Goal: Information Seeking & Learning: Check status

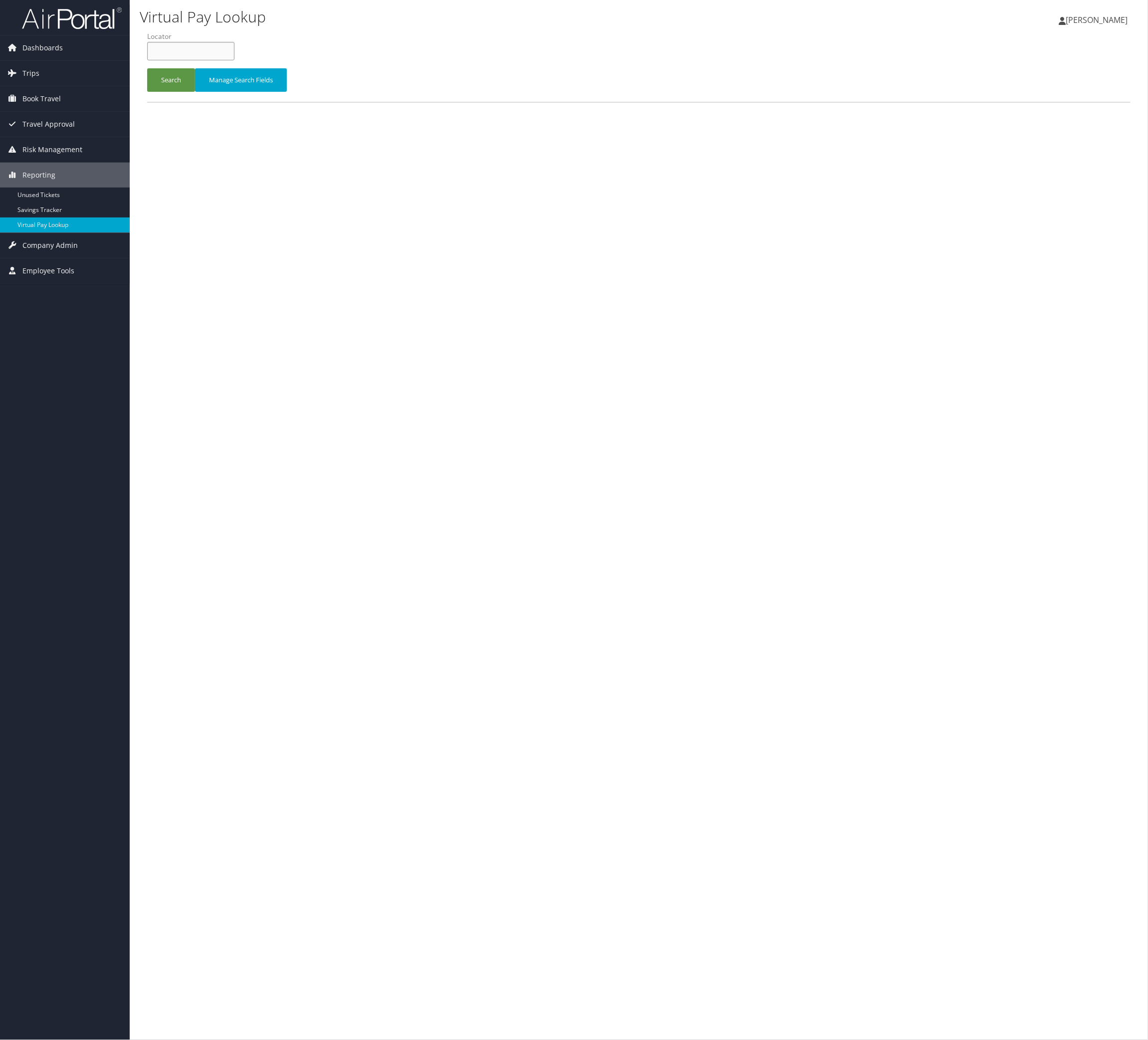
click at [224, 60] on input "text" at bounding box center [190, 51] width 87 height 18
paste input "TR-757068"
click at [195, 92] on button "Search" at bounding box center [171, 80] width 48 height 23
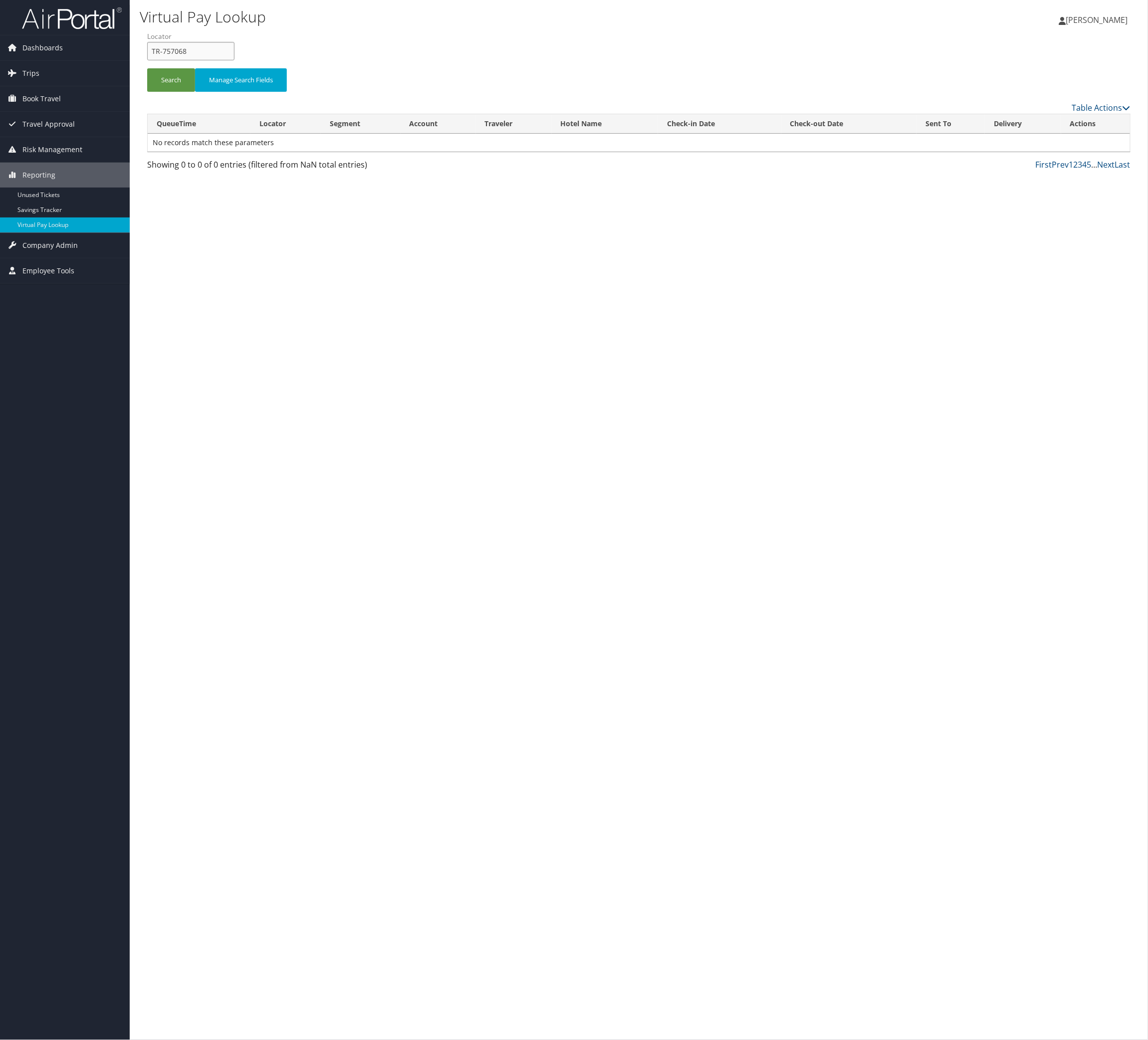
click at [215, 60] on input "TR-757068" at bounding box center [190, 51] width 87 height 18
click at [231, 60] on input "TR-757068" at bounding box center [190, 51] width 87 height 18
drag, startPoint x: 201, startPoint y: 63, endPoint x: 31, endPoint y: 57, distance: 170.1
click at [0, 32] on html "Menu Dashboards ► AirPortal 360™ (Manager) AirPortal 360™ (Agent) My Travel Das…" at bounding box center [574, 520] width 1148 height 1040
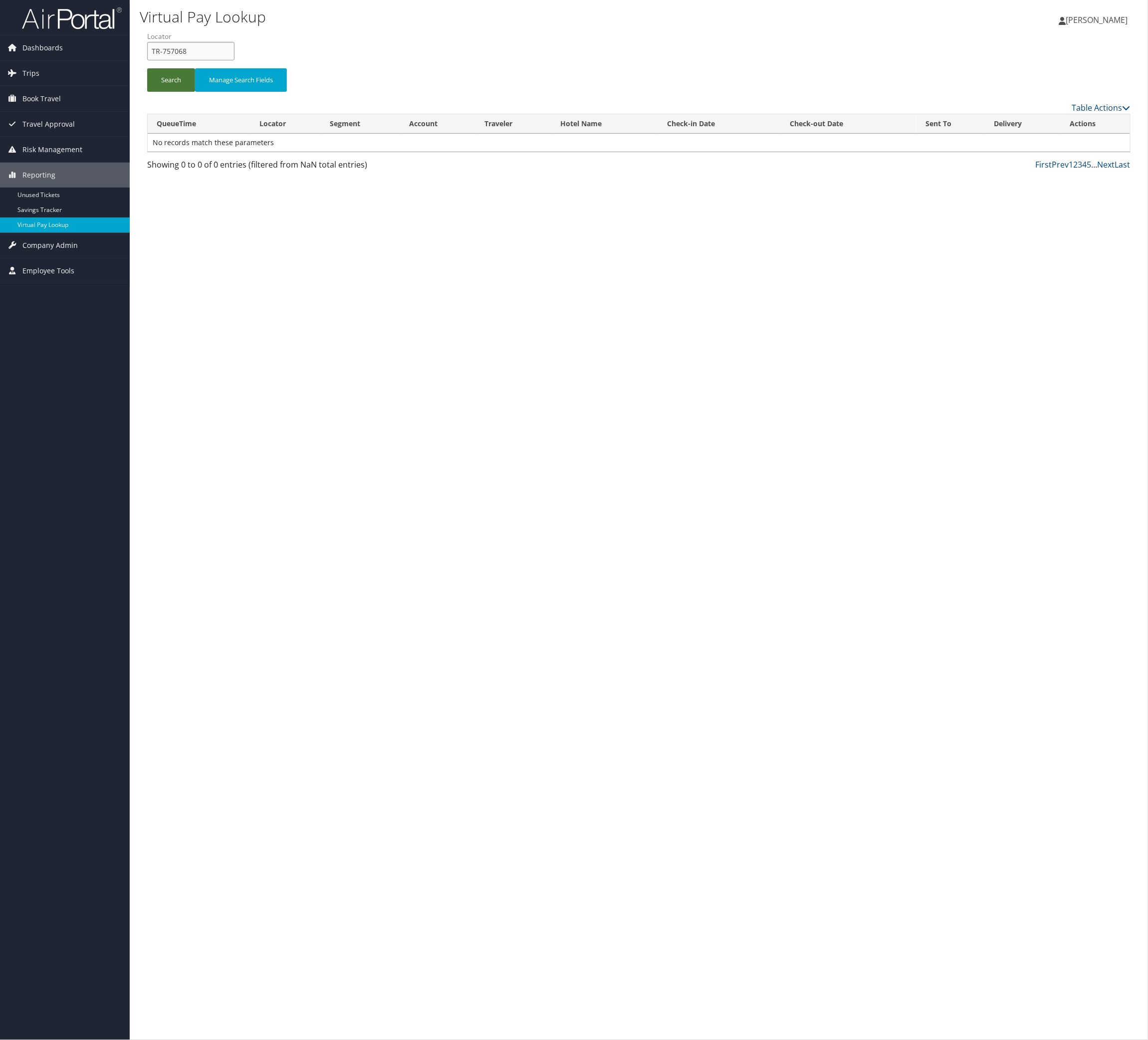
paste input "HXUFOW"
type input "HXUFOW"
click at [188, 92] on button "Search" at bounding box center [171, 80] width 48 height 23
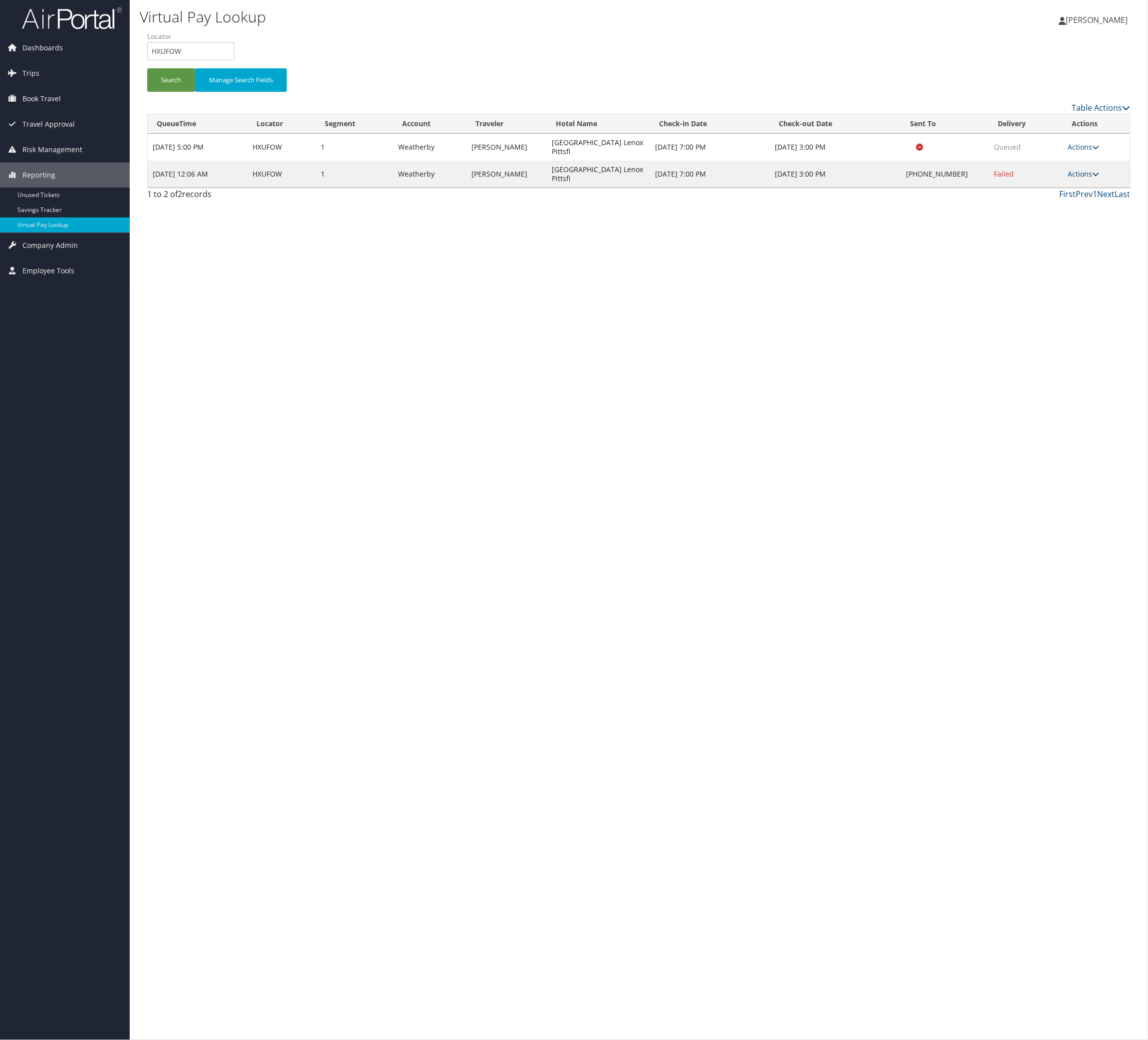
click at [1091, 179] on link "Actions" at bounding box center [1084, 174] width 32 height 9
click at [1061, 242] on link "Logs" at bounding box center [1021, 234] width 85 height 17
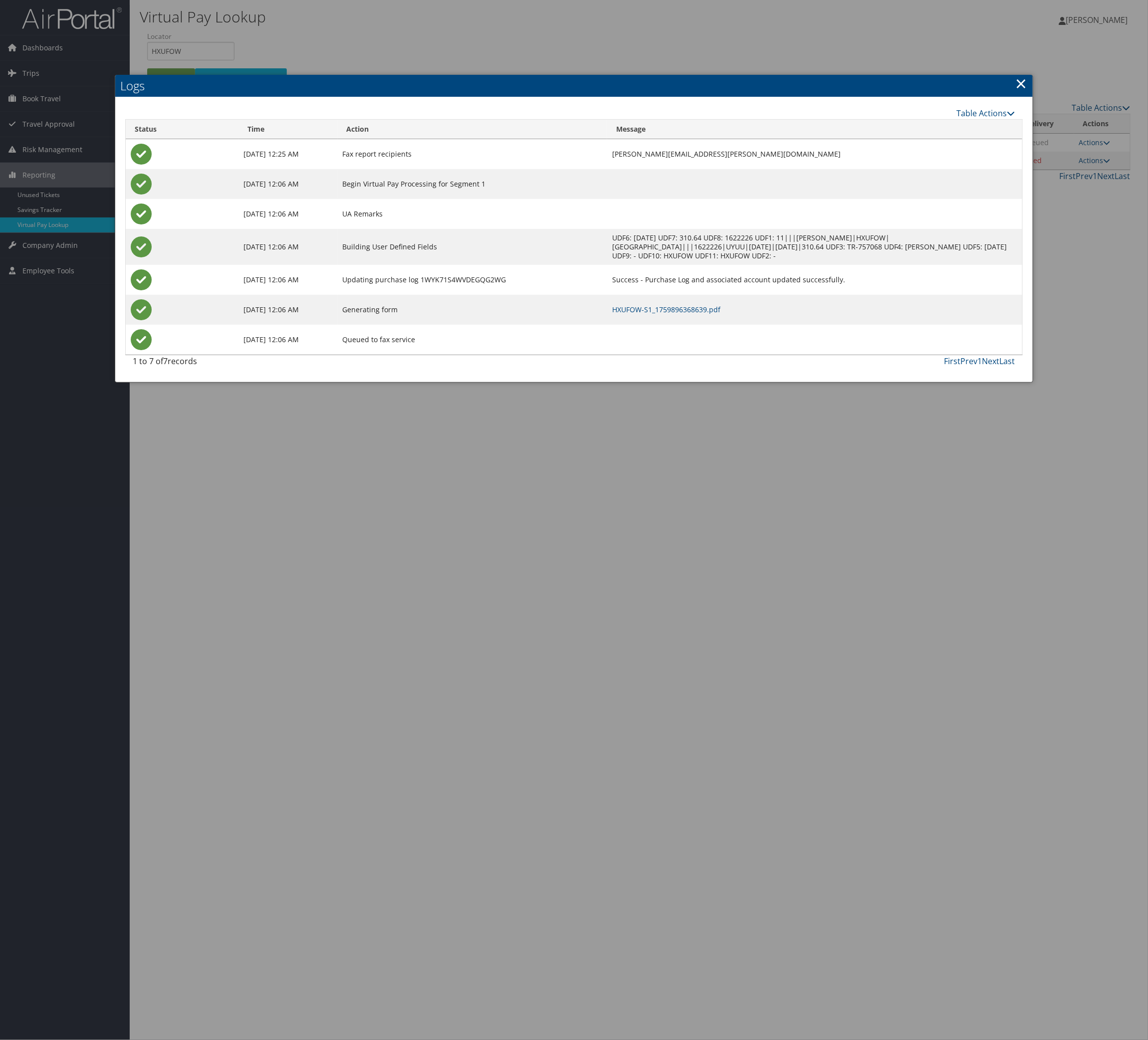
click at [725, 324] on td "HXUFOW-S1_1759896368639.pdf" at bounding box center [815, 310] width 415 height 30
click at [720, 314] on link "HXUFOW-S1_1759896368639.pdf" at bounding box center [666, 309] width 108 height 9
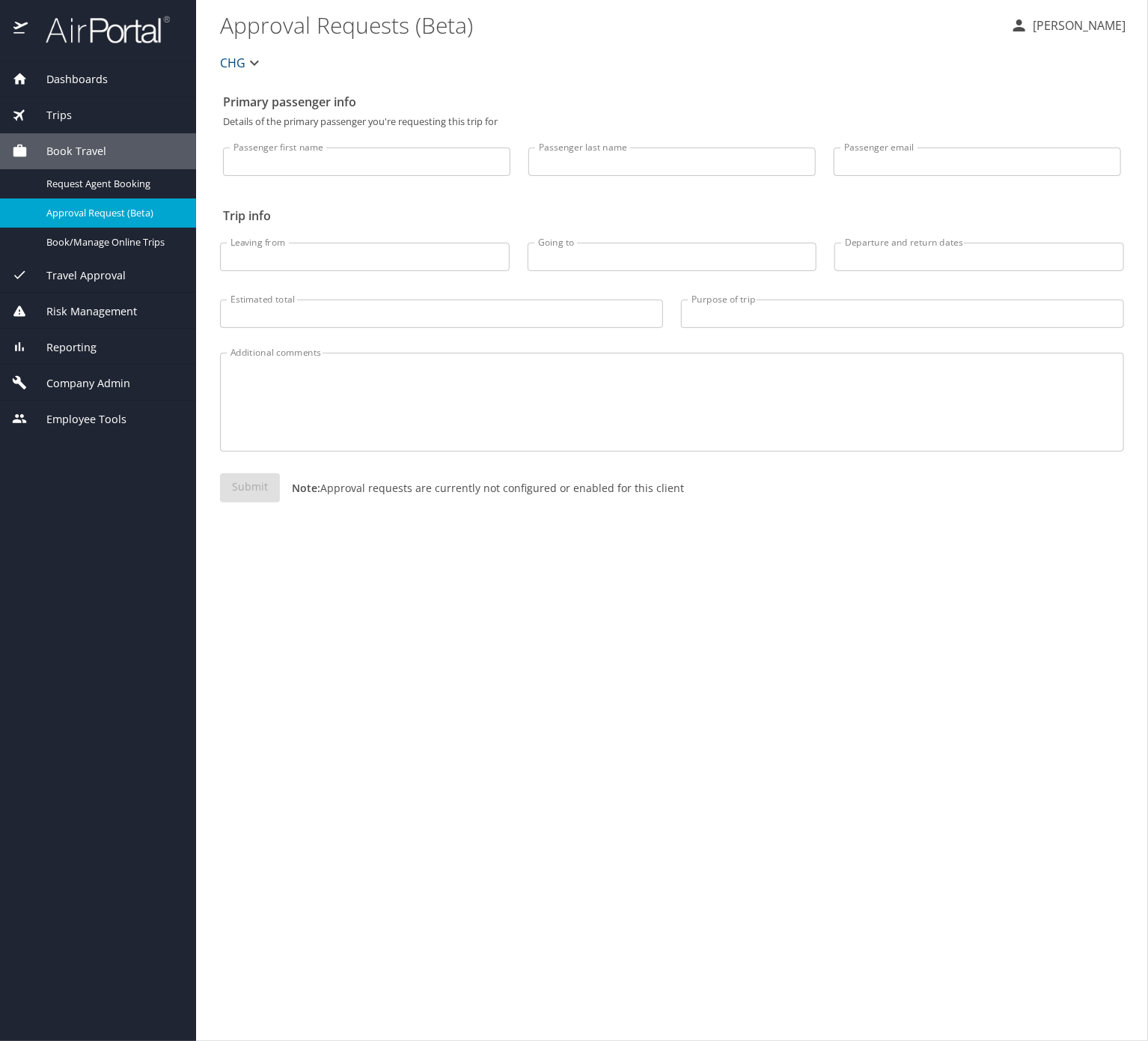
click at [69, 112] on span "Trips" at bounding box center [49, 116] width 44 height 17
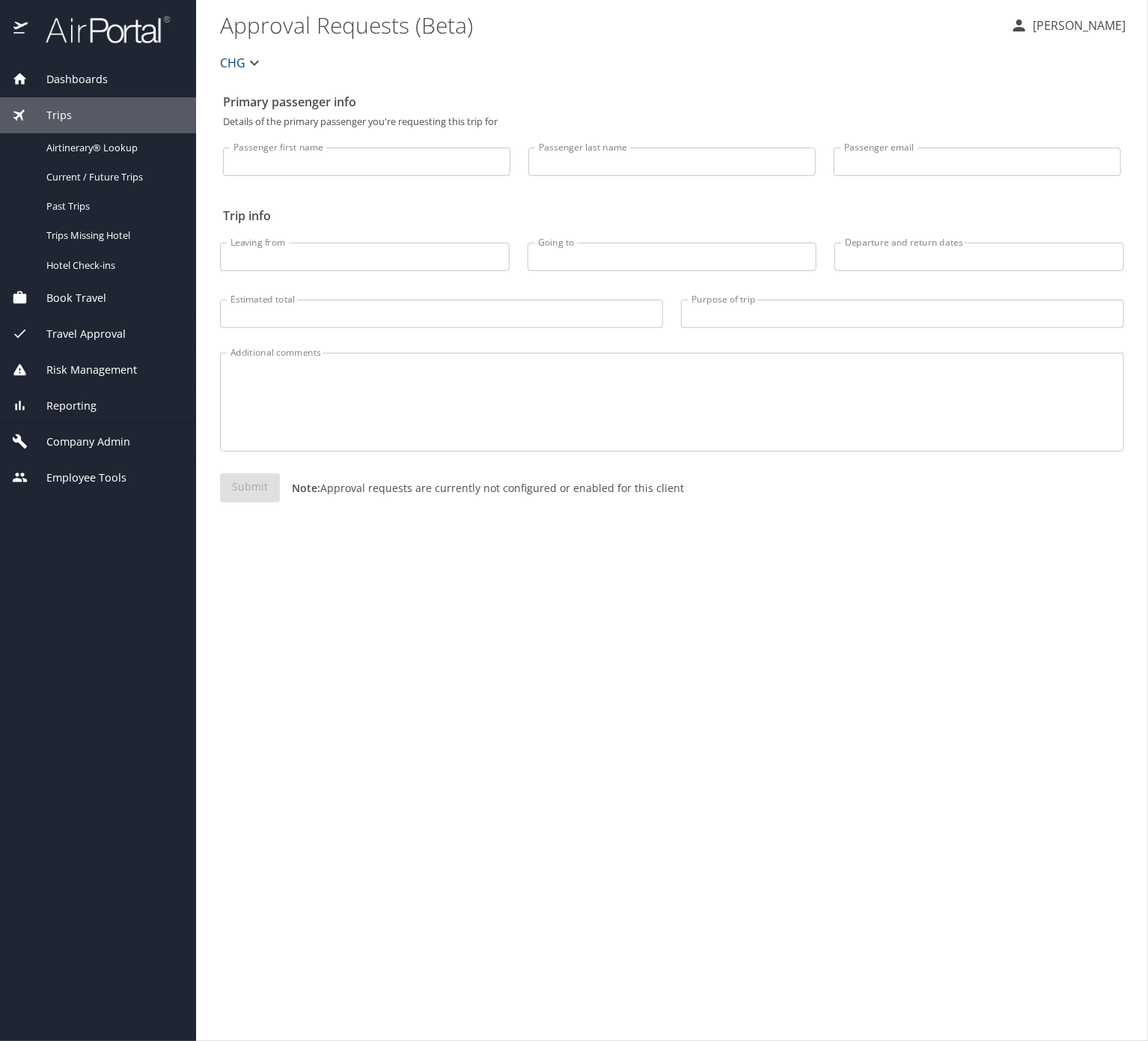
click at [134, 424] on div "Reporting" at bounding box center [98, 406] width 196 height 36
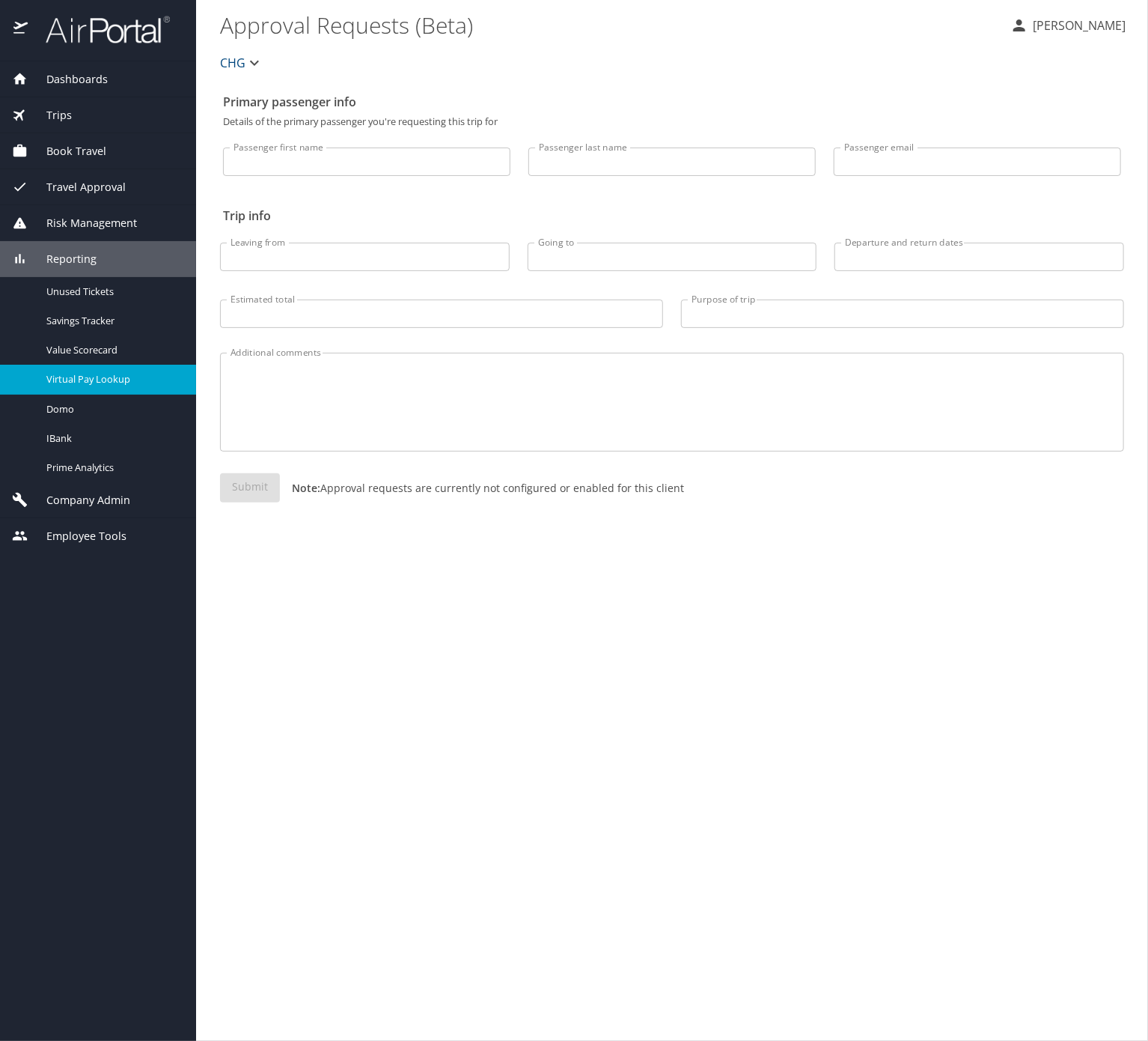
click at [124, 386] on span "Virtual Pay Lookup" at bounding box center [112, 379] width 132 height 14
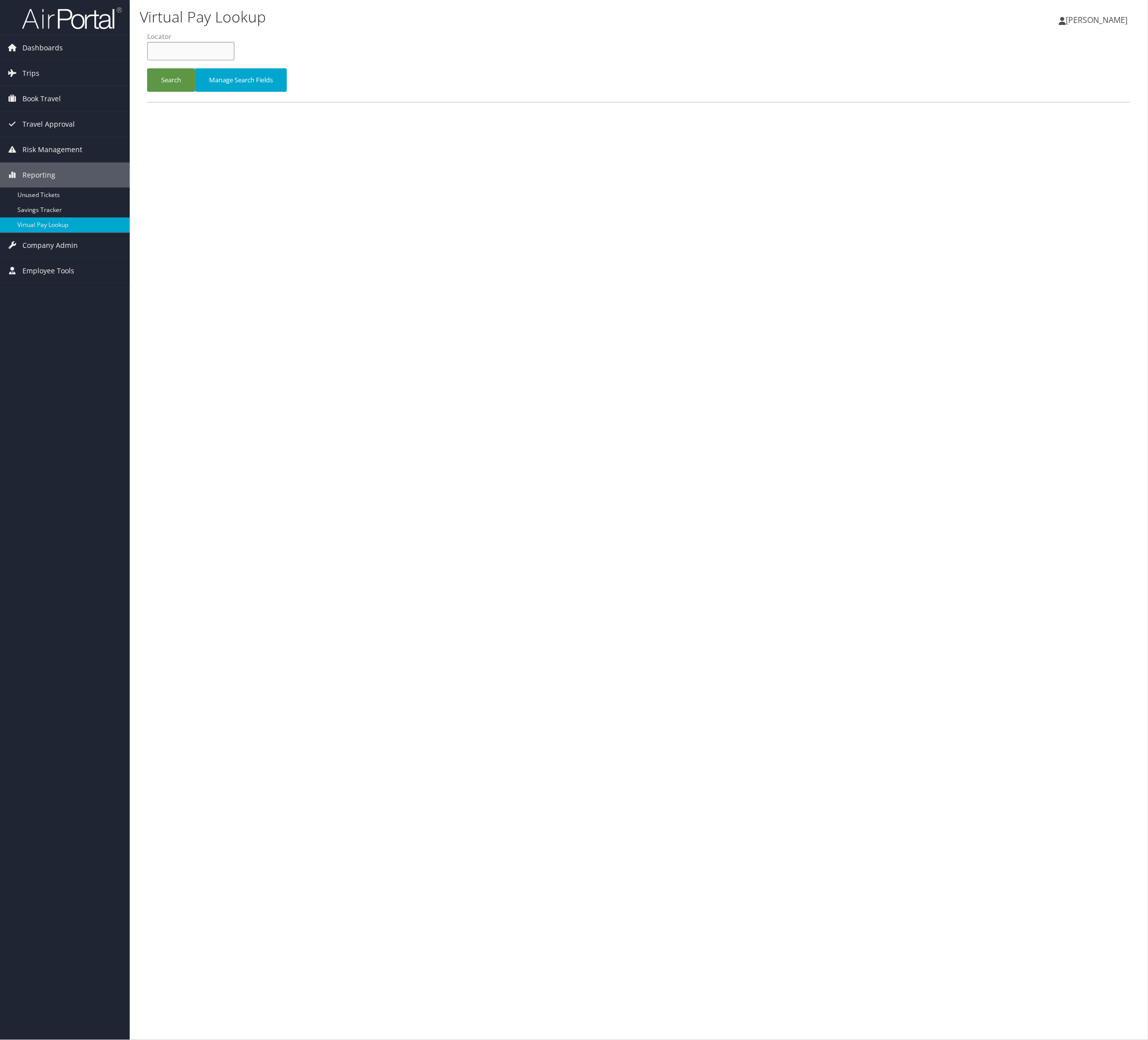
click at [235, 60] on input "text" at bounding box center [190, 51] width 87 height 18
paste input "AKVJES"
click at [195, 92] on button "Search" at bounding box center [171, 80] width 48 height 23
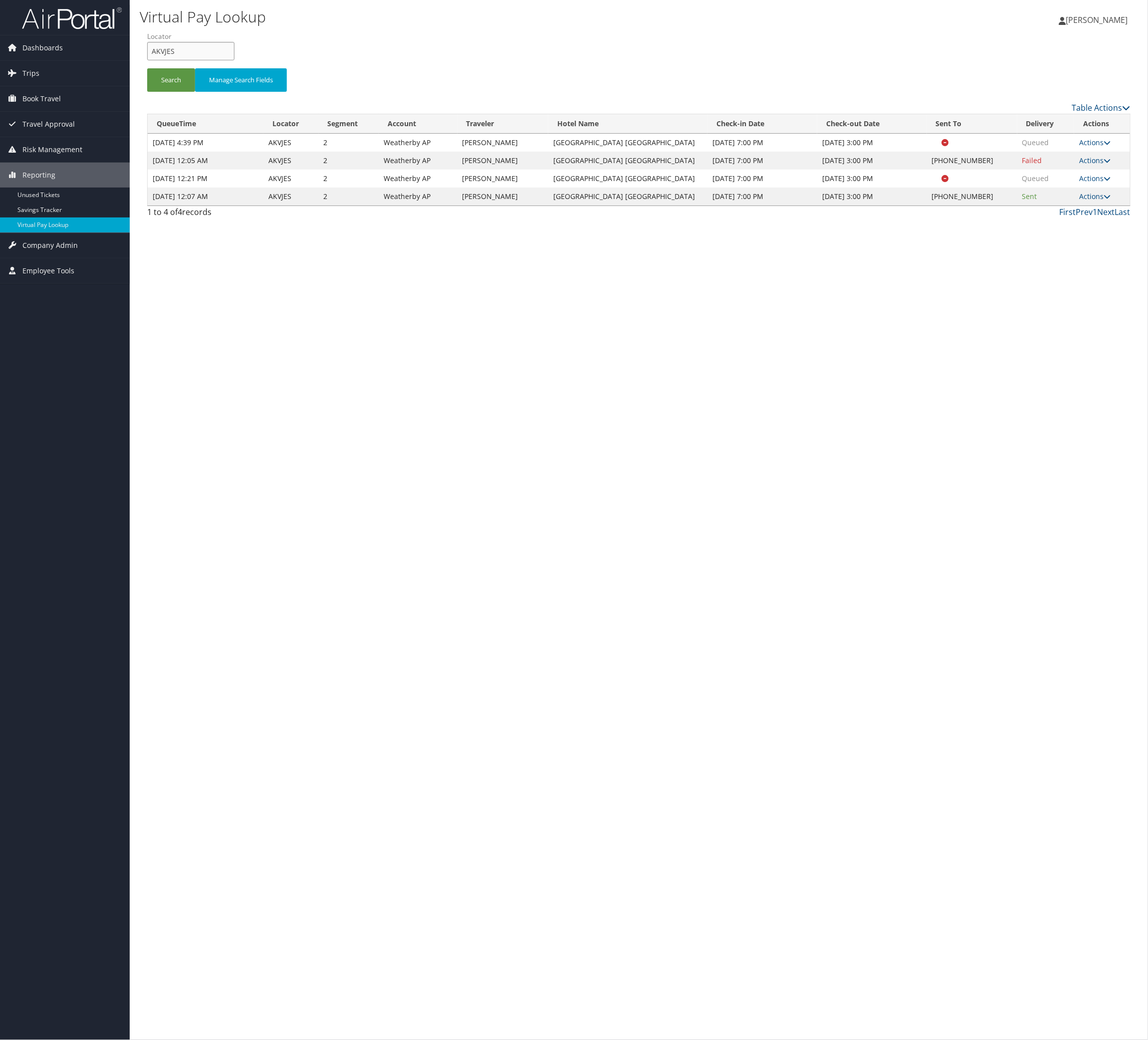
click at [235, 60] on input "AKVJES" at bounding box center [190, 51] width 87 height 18
paste input "HSDNYD"
type input "HSDNYD"
click at [195, 92] on button "Search" at bounding box center [171, 80] width 48 height 23
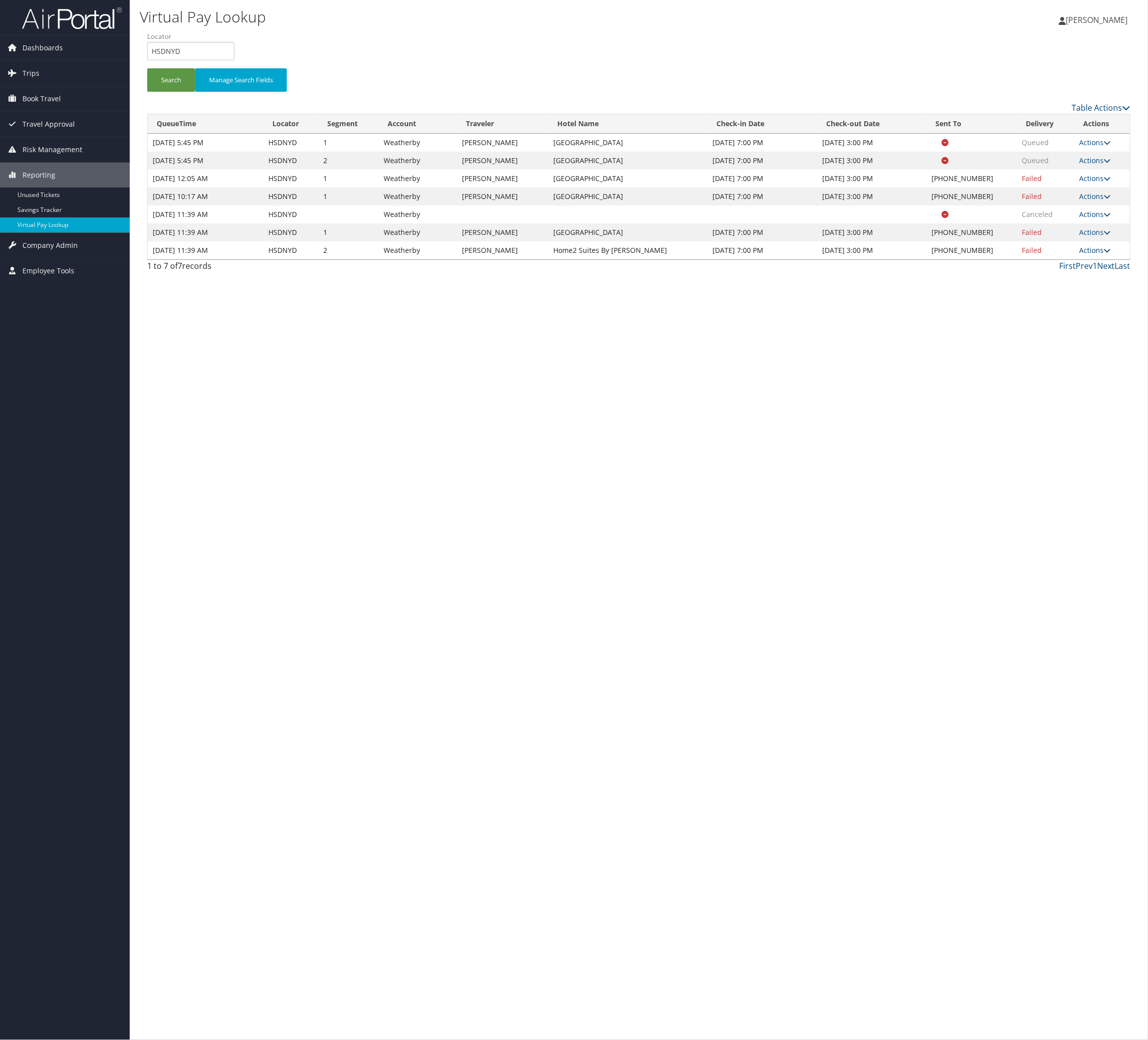
click at [1109, 254] on icon at bounding box center [1107, 250] width 7 height 7
click at [1067, 444] on link "Logs" at bounding box center [1025, 435] width 85 height 17
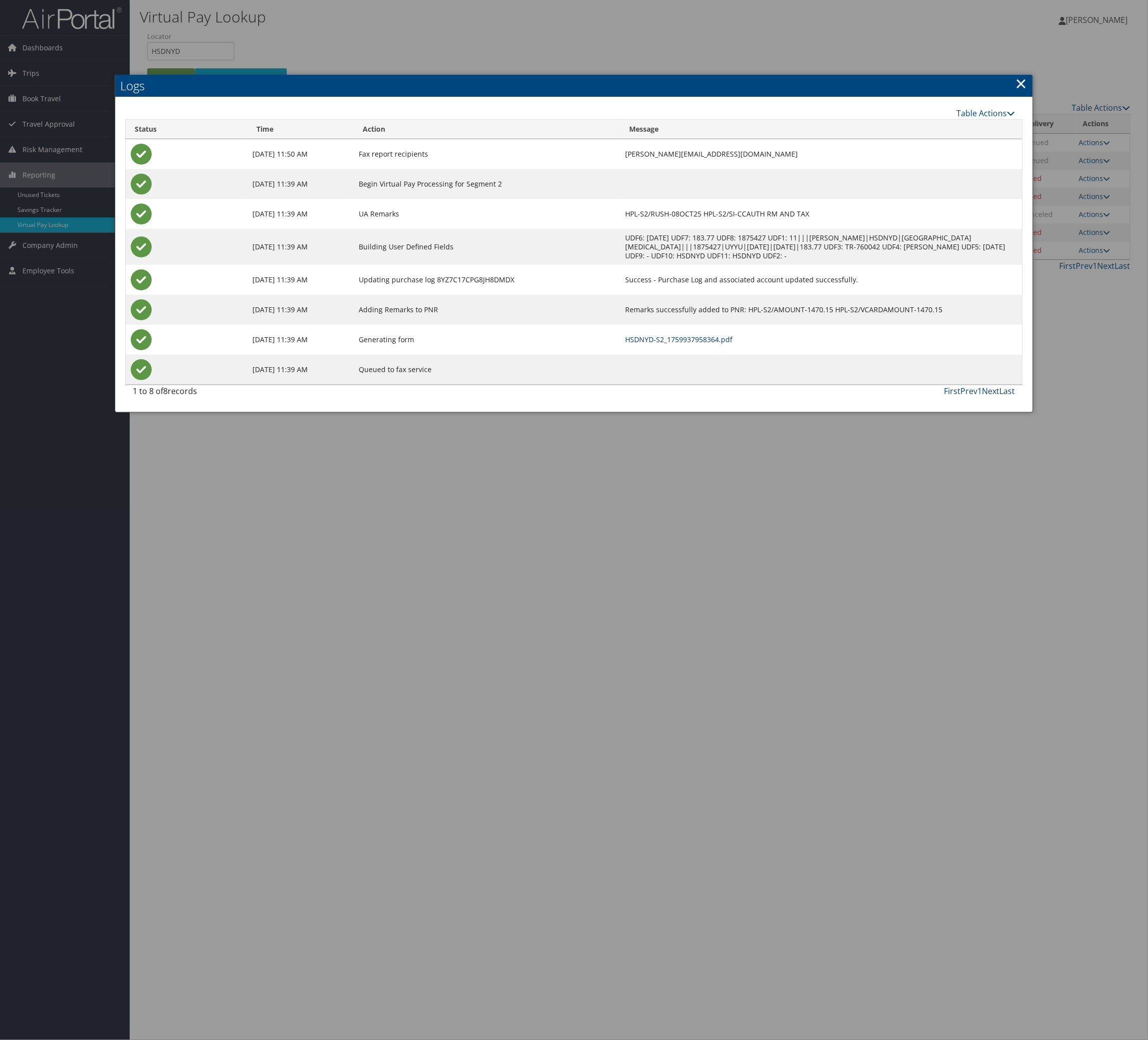
click at [733, 344] on link "HSDNYD-S2_1759937958364.pdf" at bounding box center [679, 339] width 107 height 9
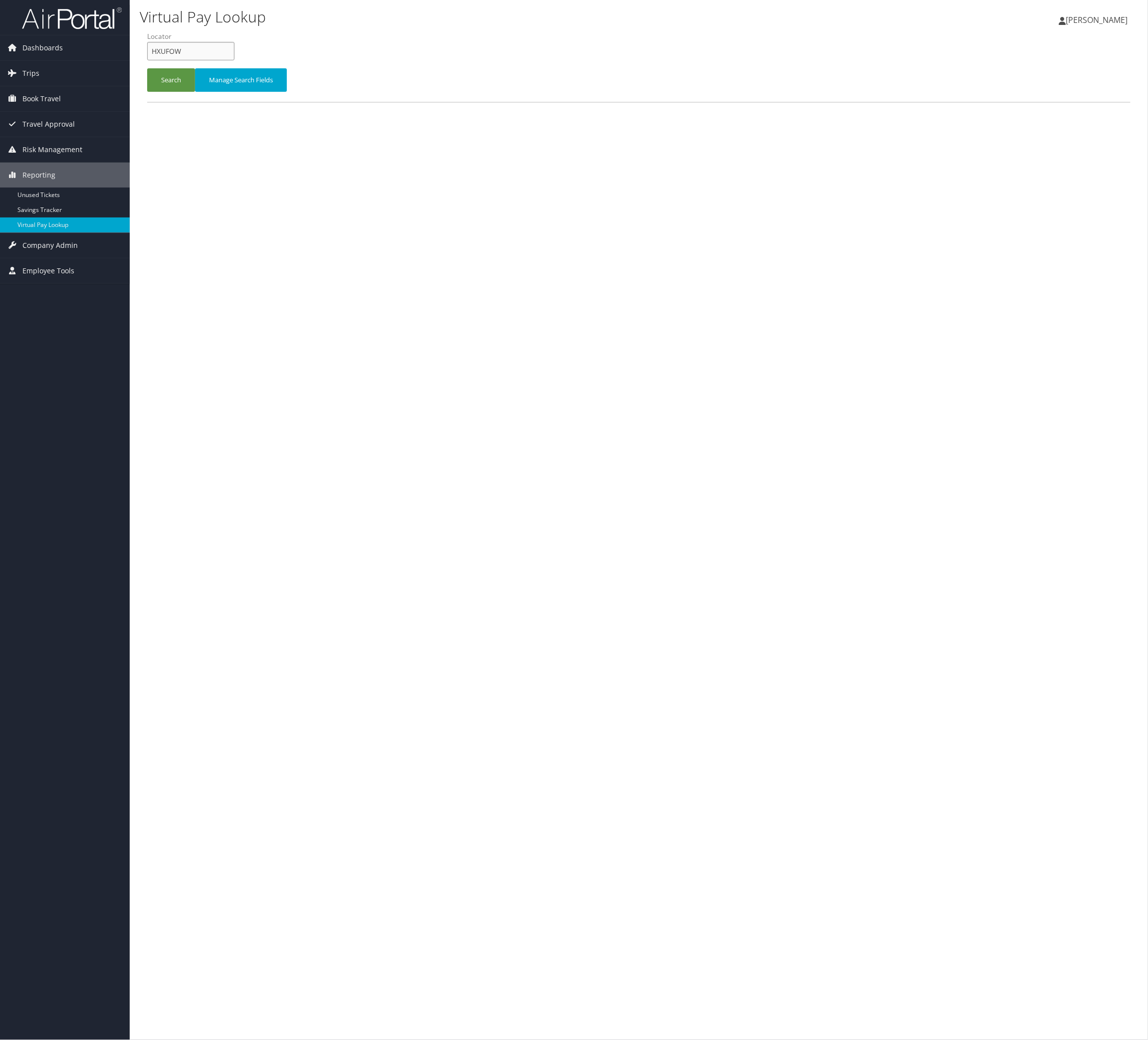
click at [229, 60] on input "HXUFOW" at bounding box center [190, 51] width 87 height 18
paste input "OPKSWX"
type input "OPKSWX"
click at [195, 92] on button "Search" at bounding box center [171, 80] width 48 height 23
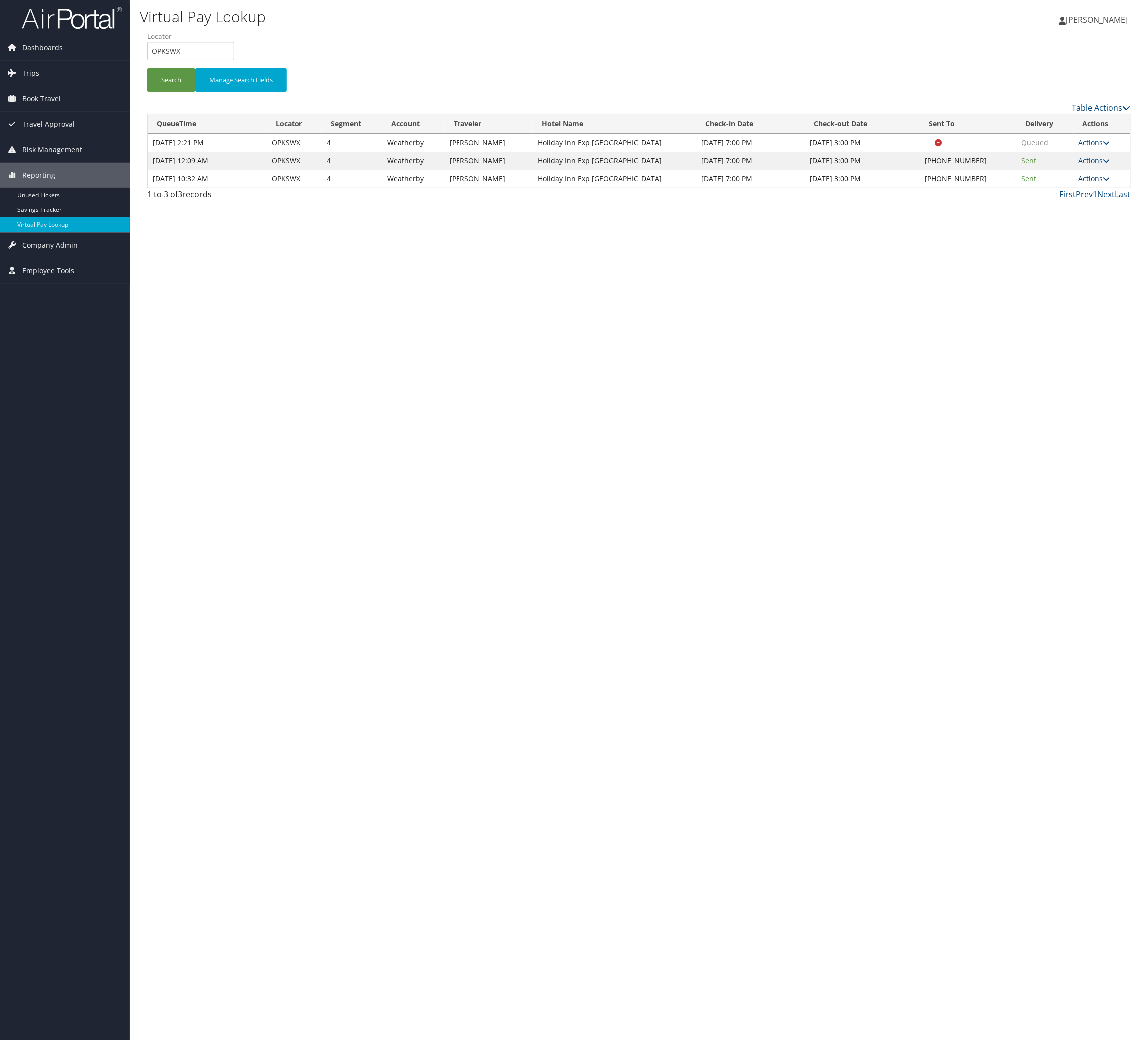
click at [1105, 183] on link "Actions" at bounding box center [1094, 178] width 32 height 9
click at [1068, 282] on link "Logs" at bounding box center [1025, 273] width 85 height 17
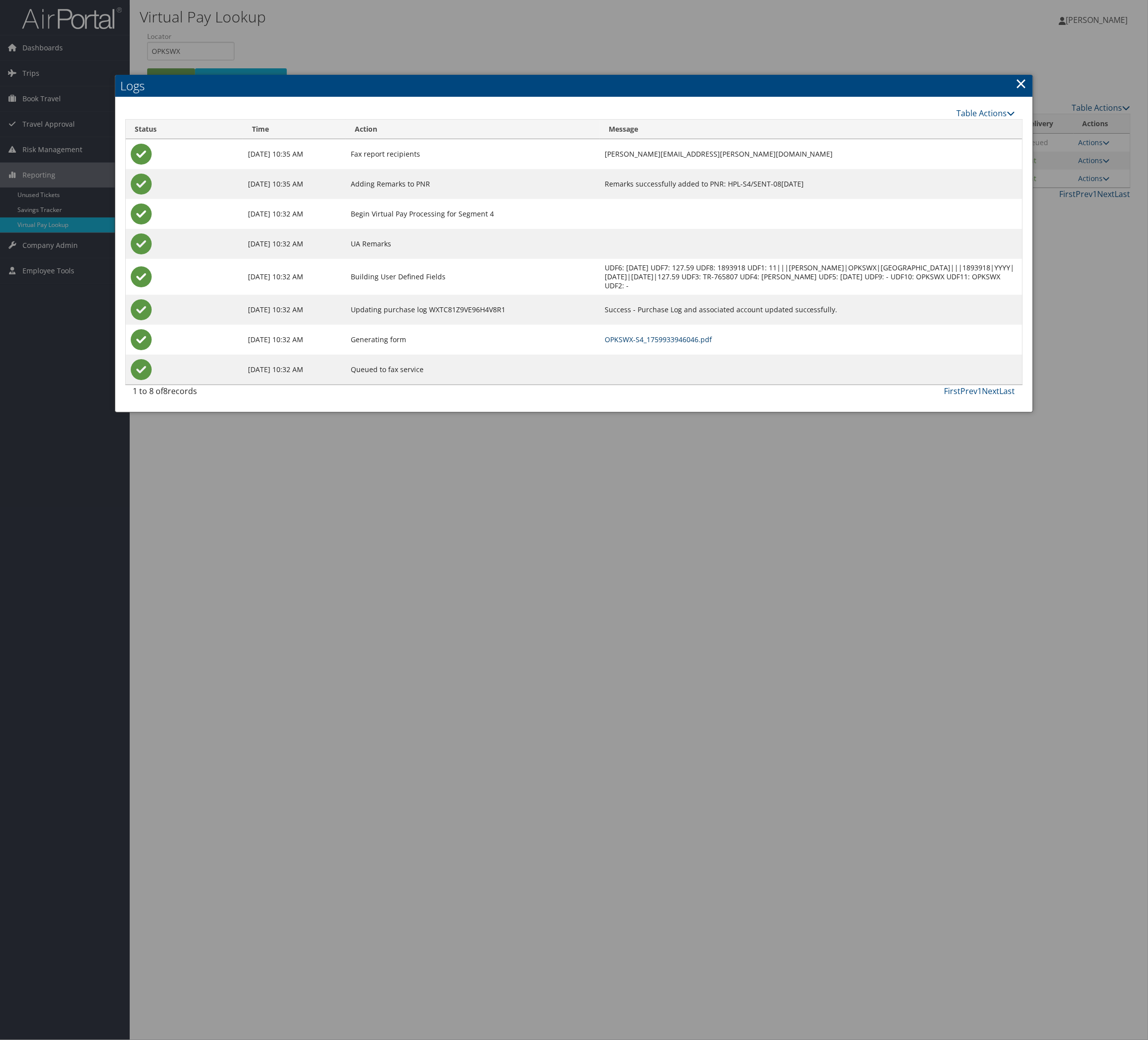
click at [641, 344] on link "OPKSWX-S4_1759933946046.pdf" at bounding box center [658, 339] width 107 height 9
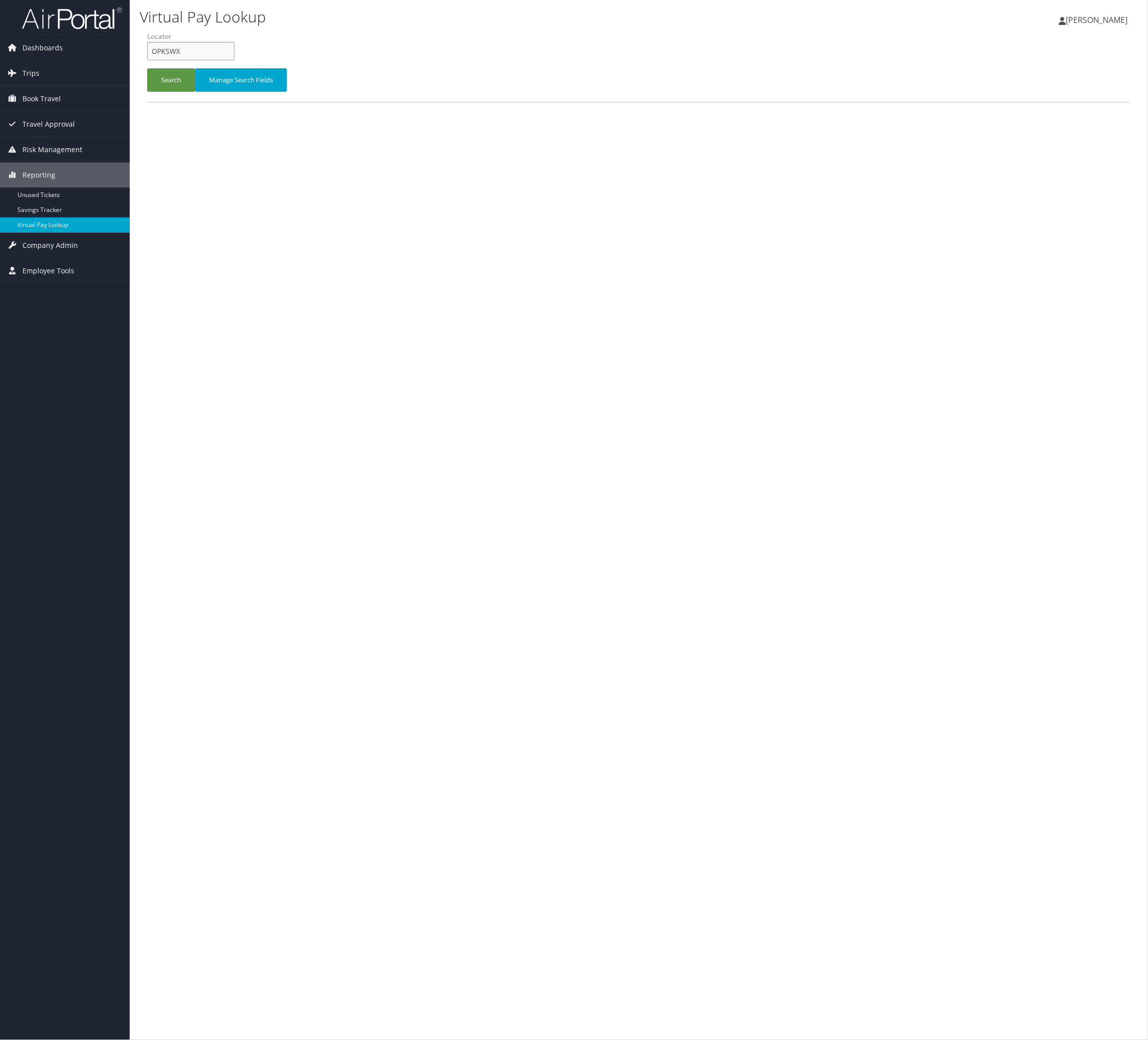
click at [179, 60] on input "OPKSWX" at bounding box center [190, 51] width 87 height 18
drag, startPoint x: 179, startPoint y: 75, endPoint x: 183, endPoint y: 84, distance: 9.8
click at [181, 60] on input "OPKSWX" at bounding box center [190, 51] width 87 height 18
paste input "EMHVUL"
type input "EMHVUL"
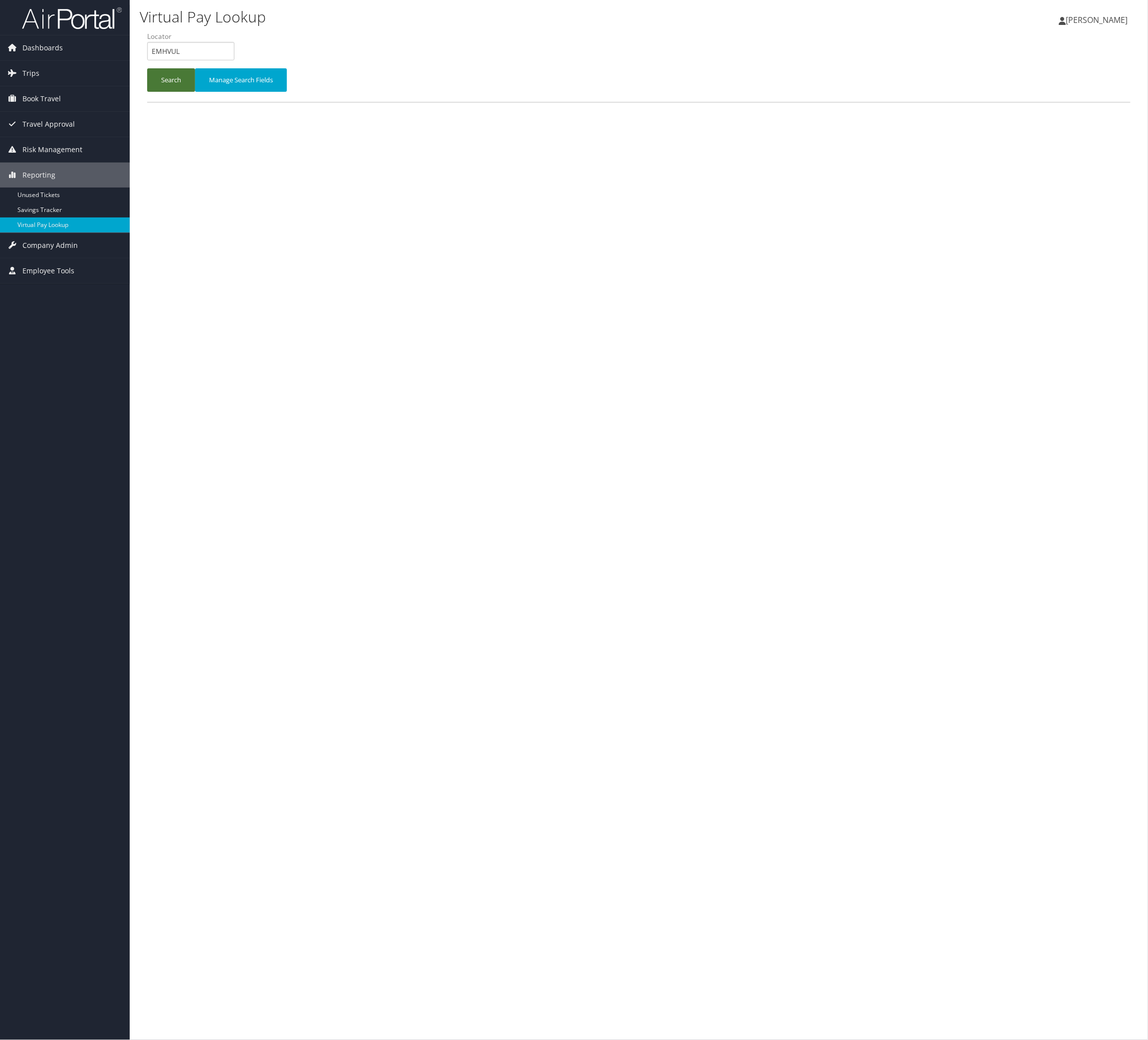
click at [186, 92] on button "Search" at bounding box center [171, 80] width 48 height 23
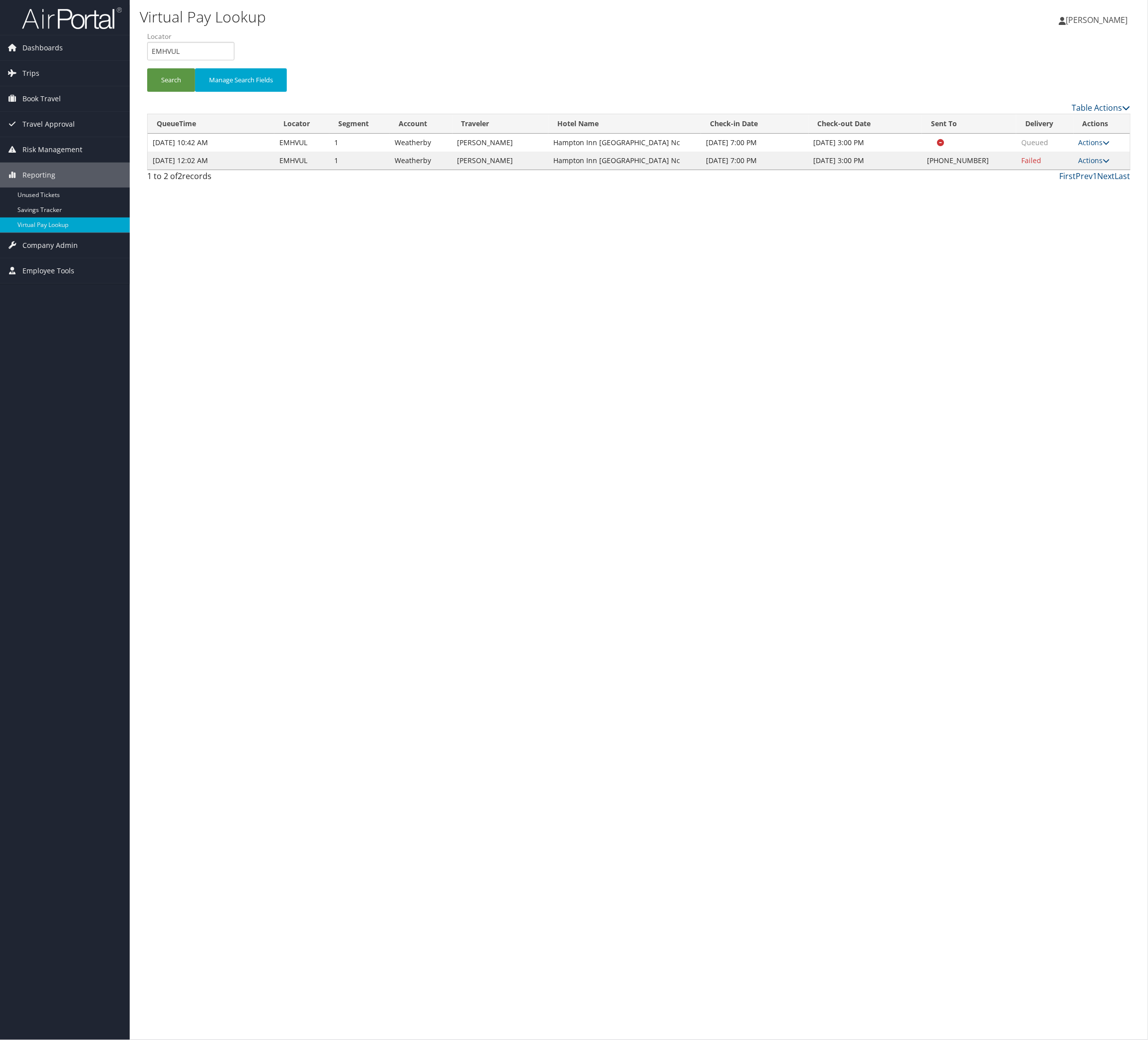
click at [1083, 170] on td "Actions Resend Logs Delivery Information View Itinerary" at bounding box center [1102, 160] width 57 height 18
click at [1083, 165] on link "Actions" at bounding box center [1094, 160] width 32 height 9
click at [1056, 242] on link "Logs" at bounding box center [1025, 234] width 85 height 17
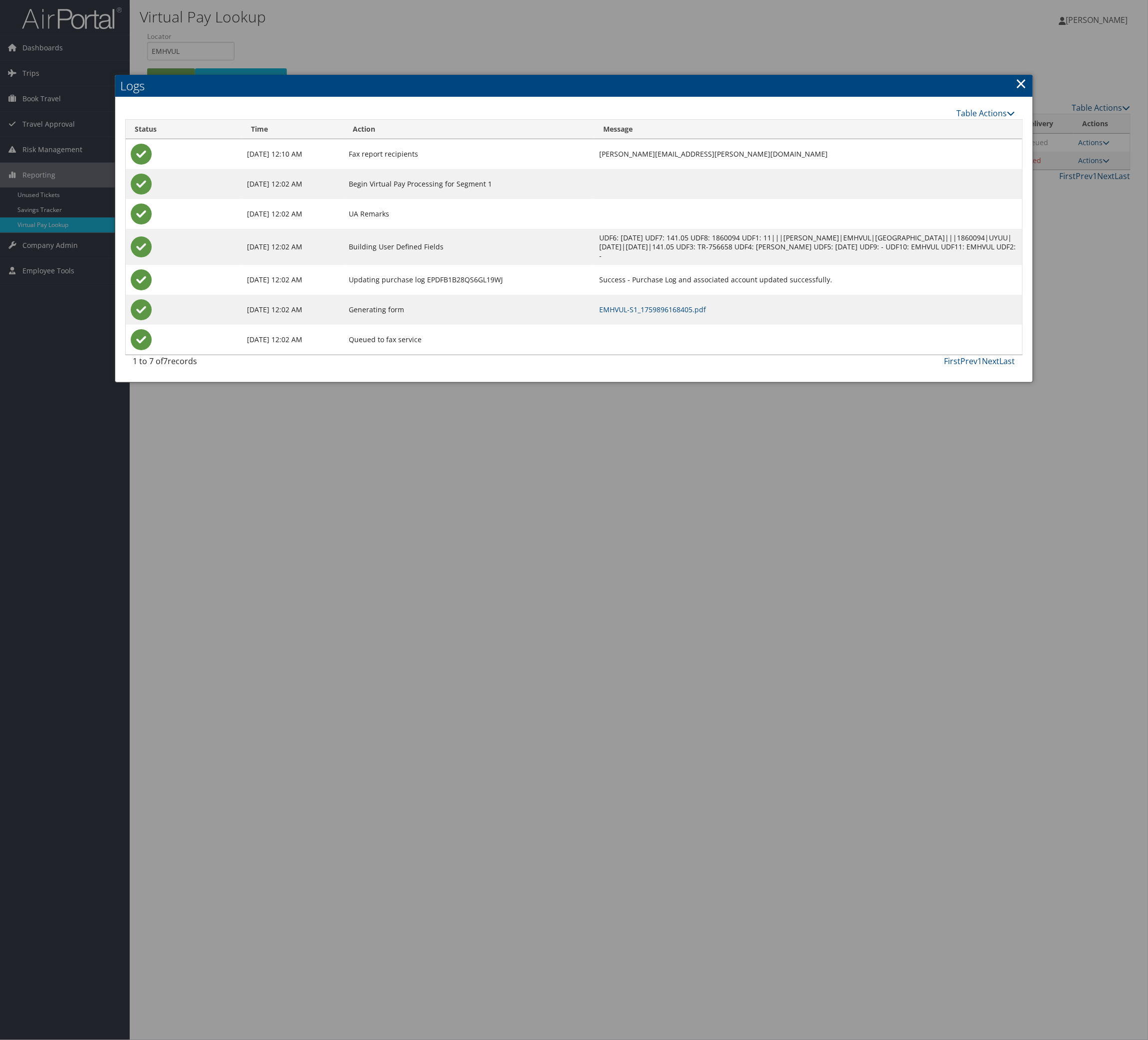
click at [615, 324] on td "EMHVUL-S1_1759896168405.pdf" at bounding box center [808, 310] width 428 height 30
click at [614, 324] on td "EMHVUL-S1_1759896168405.pdf" at bounding box center [808, 310] width 428 height 30
click at [614, 314] on link "EMHVUL-S1_1759896168405.pdf" at bounding box center [653, 309] width 107 height 9
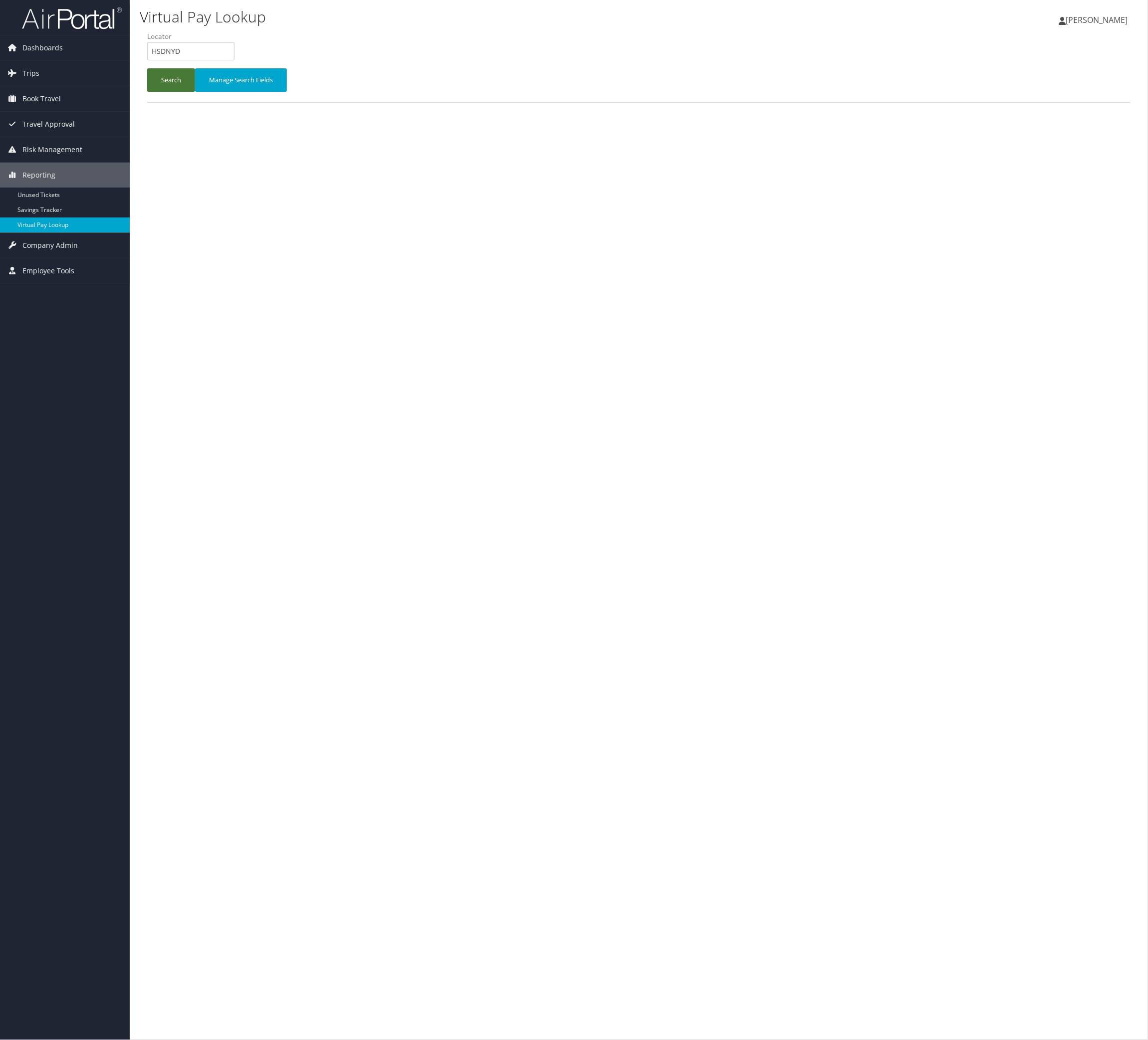
click at [179, 102] on div "Search Manage Search Fields" at bounding box center [639, 85] width 998 height 33
click at [186, 92] on button "Search" at bounding box center [171, 80] width 48 height 23
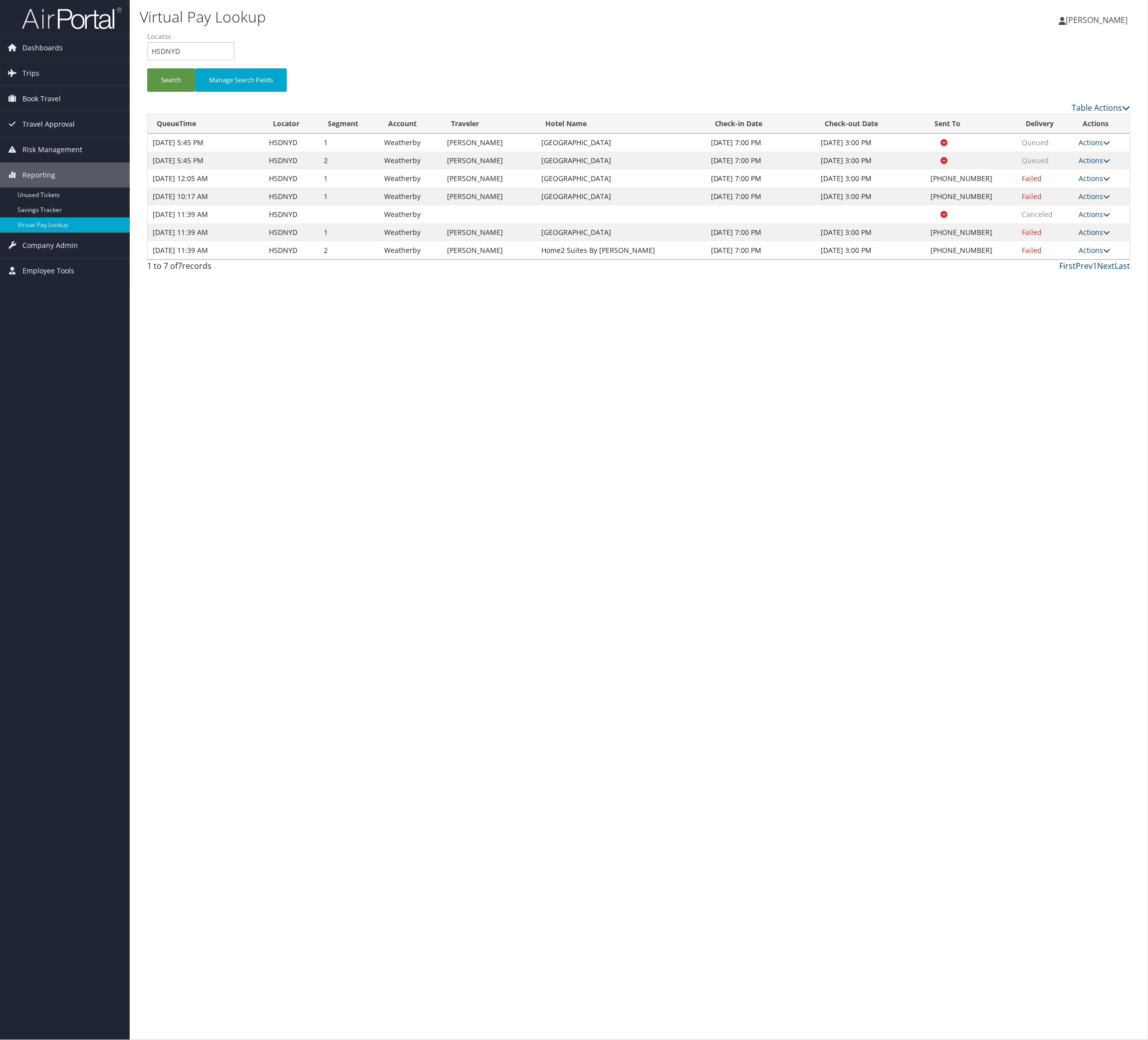
click at [1086, 237] on link "Actions" at bounding box center [1095, 232] width 32 height 9
click at [1068, 403] on link "Logs" at bounding box center [1025, 395] width 85 height 17
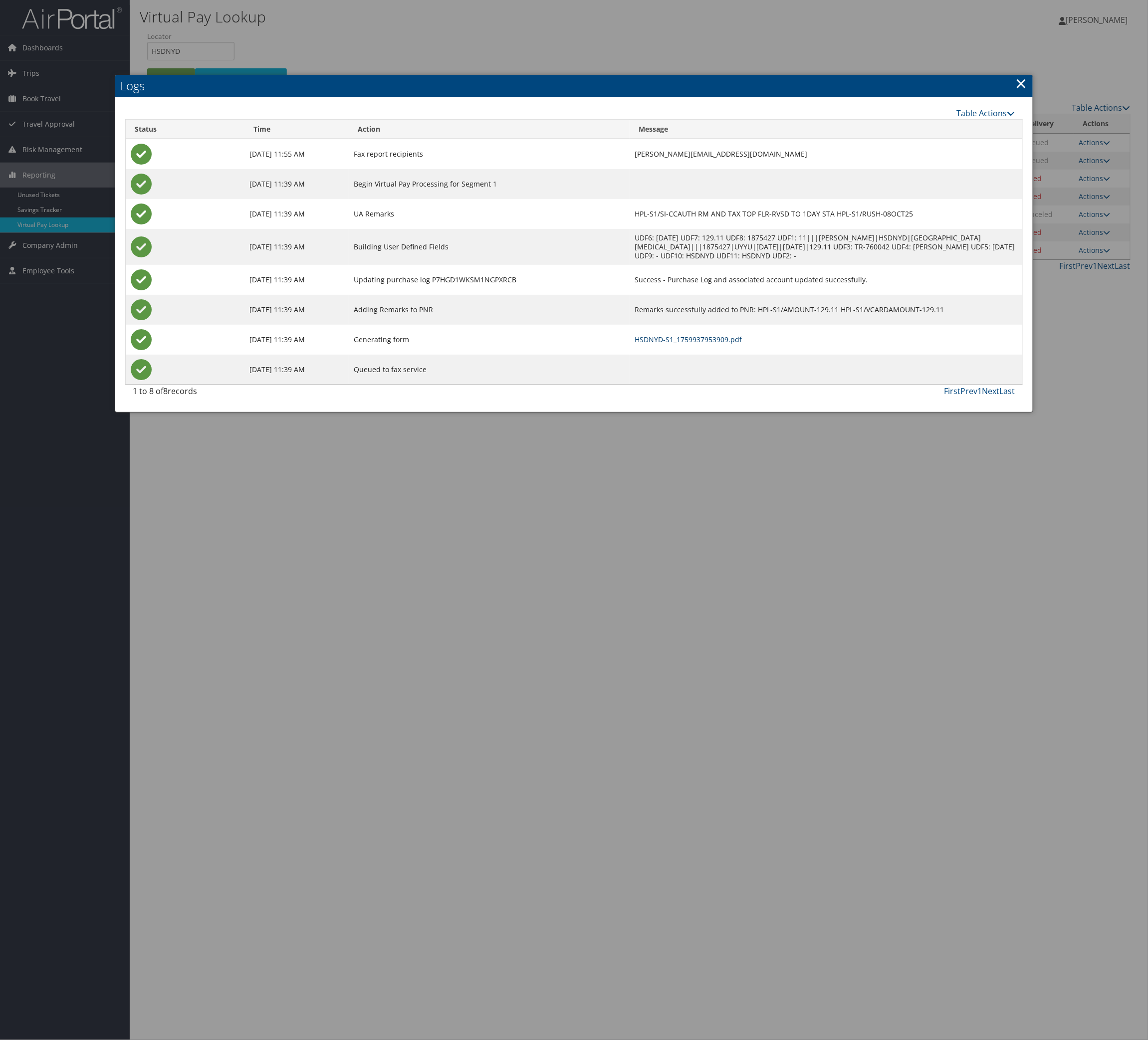
click at [742, 344] on link "HSDNYD-S1_1759937953909.pdf" at bounding box center [688, 339] width 107 height 9
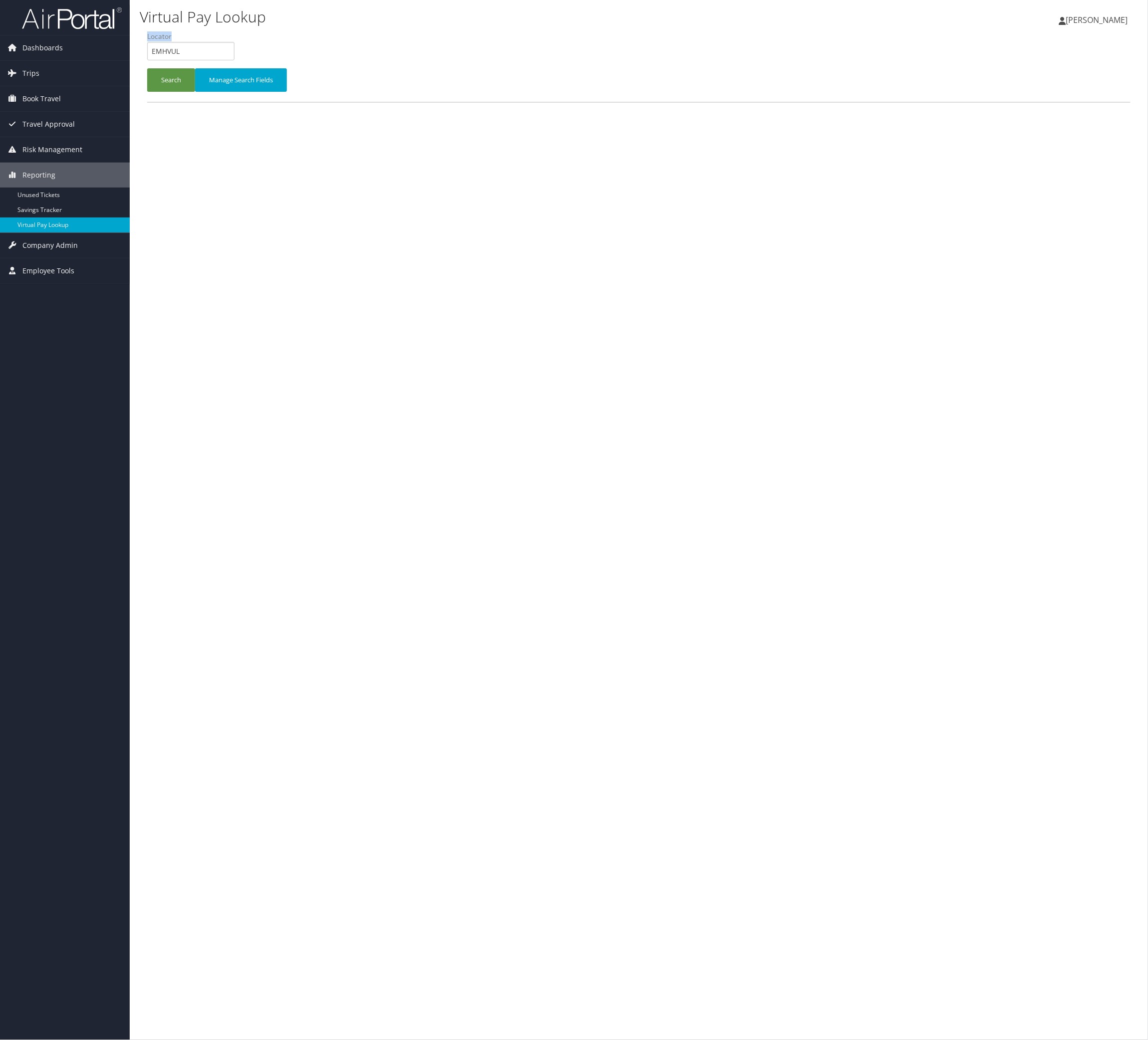
click at [195, 63] on li "Locator EMHVUL" at bounding box center [194, 50] width 95 height 37
click at [197, 60] on input "EMHVUL" at bounding box center [190, 51] width 87 height 18
drag, startPoint x: 197, startPoint y: 64, endPoint x: 197, endPoint y: 74, distance: 10.0
click at [197, 60] on input "EMHVUL" at bounding box center [190, 51] width 87 height 18
paste input "IMPGMO"
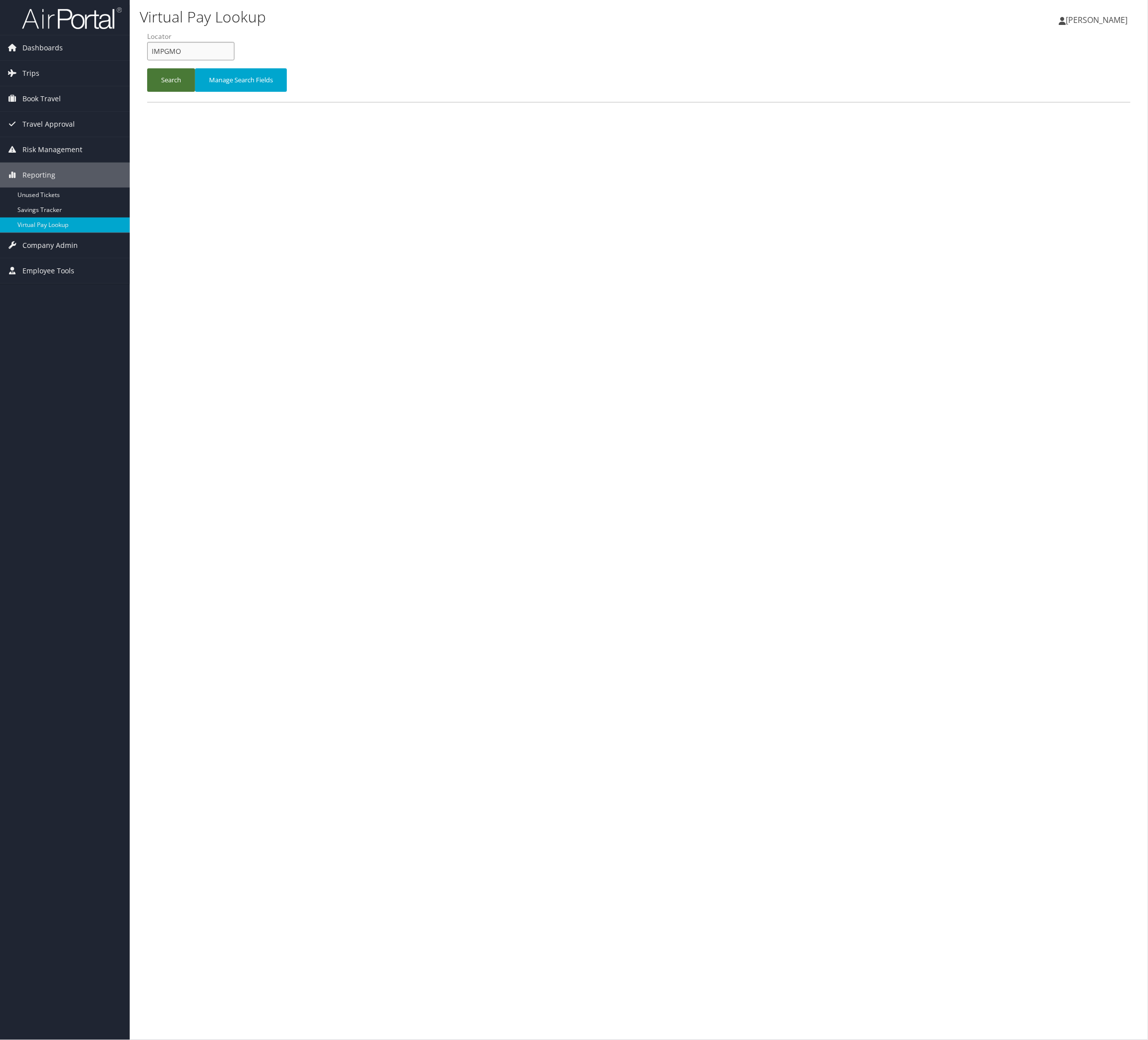
type input "IMPGMO"
click at [195, 92] on button "Search" at bounding box center [171, 80] width 48 height 23
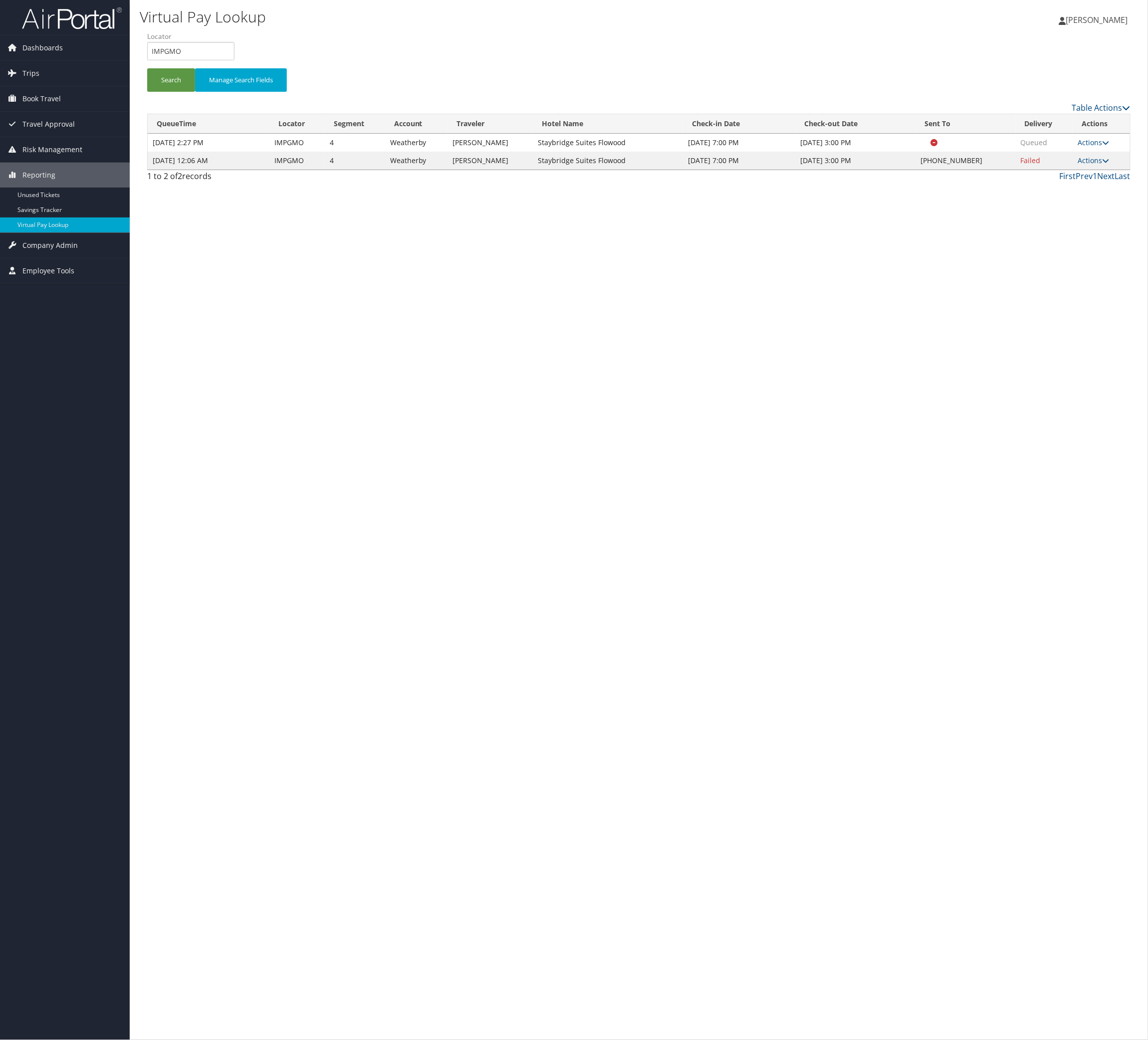
click at [1073, 170] on td "Actions Resend Logs Delivery Information View Itinerary" at bounding box center [1101, 160] width 57 height 18
click at [1078, 165] on link "Actions" at bounding box center [1093, 160] width 32 height 9
click at [1039, 242] on link "Logs" at bounding box center [1025, 234] width 85 height 17
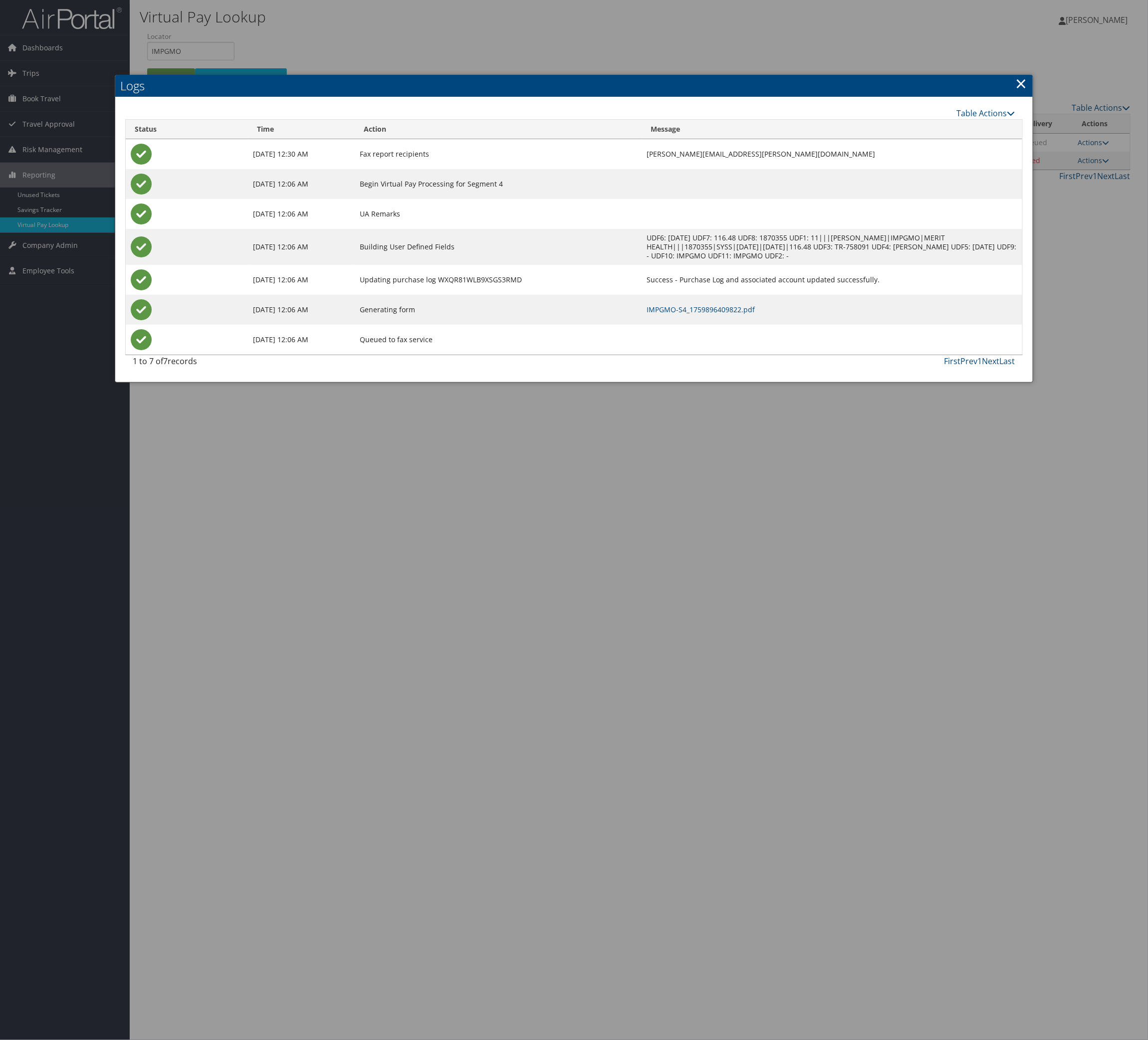
click at [718, 324] on td "IMPGMO-S4_1759896409822.pdf" at bounding box center [832, 310] width 380 height 30
click at [718, 314] on link "IMPGMO-S4_1759896409822.pdf" at bounding box center [701, 309] width 108 height 9
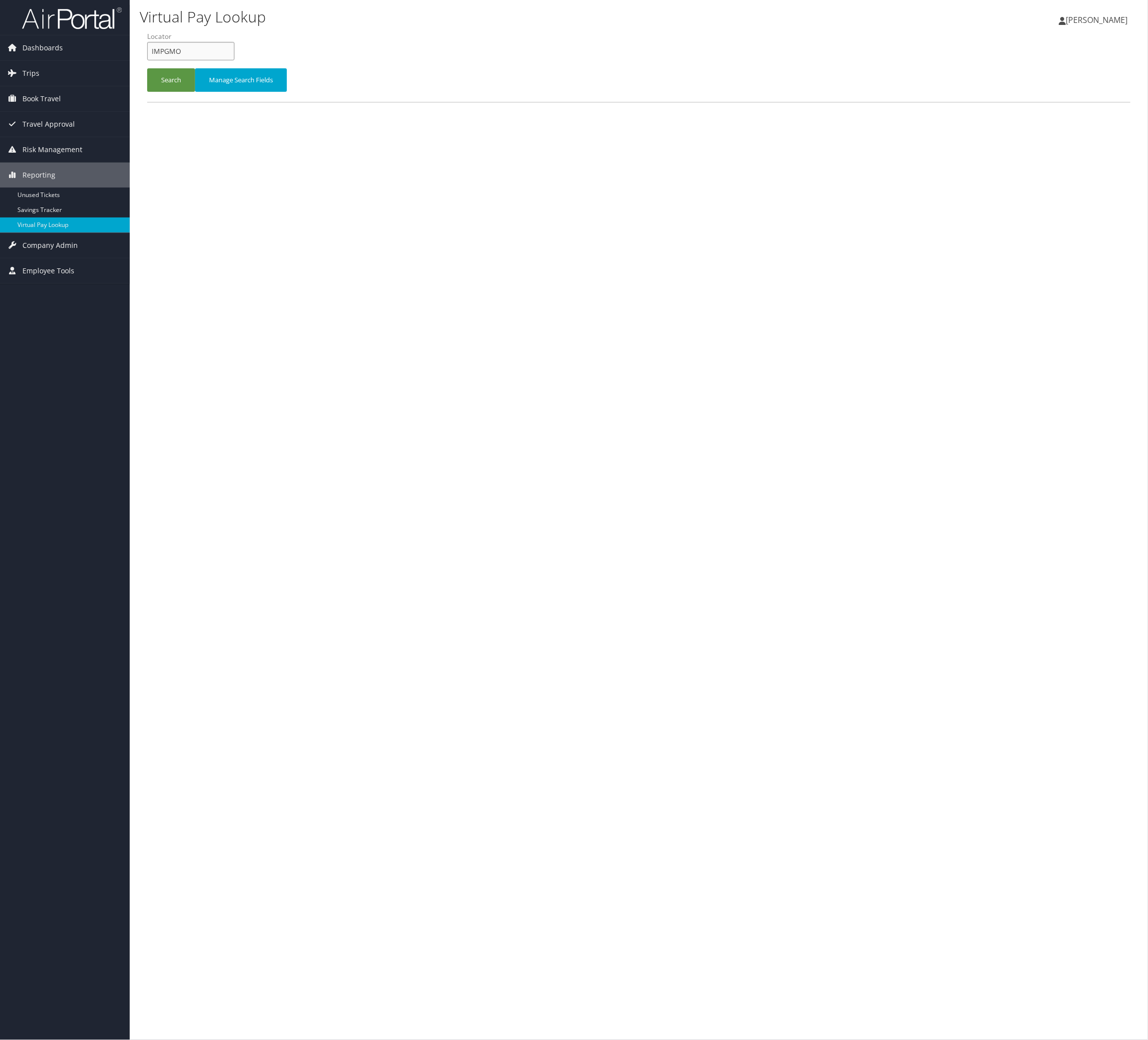
click at [215, 60] on input "IMPGMO" at bounding box center [190, 51] width 87 height 18
paste input "Sunny/FD confirmed CHG CC ending in 4182 is on file. NH"
type input "IMPGMO"
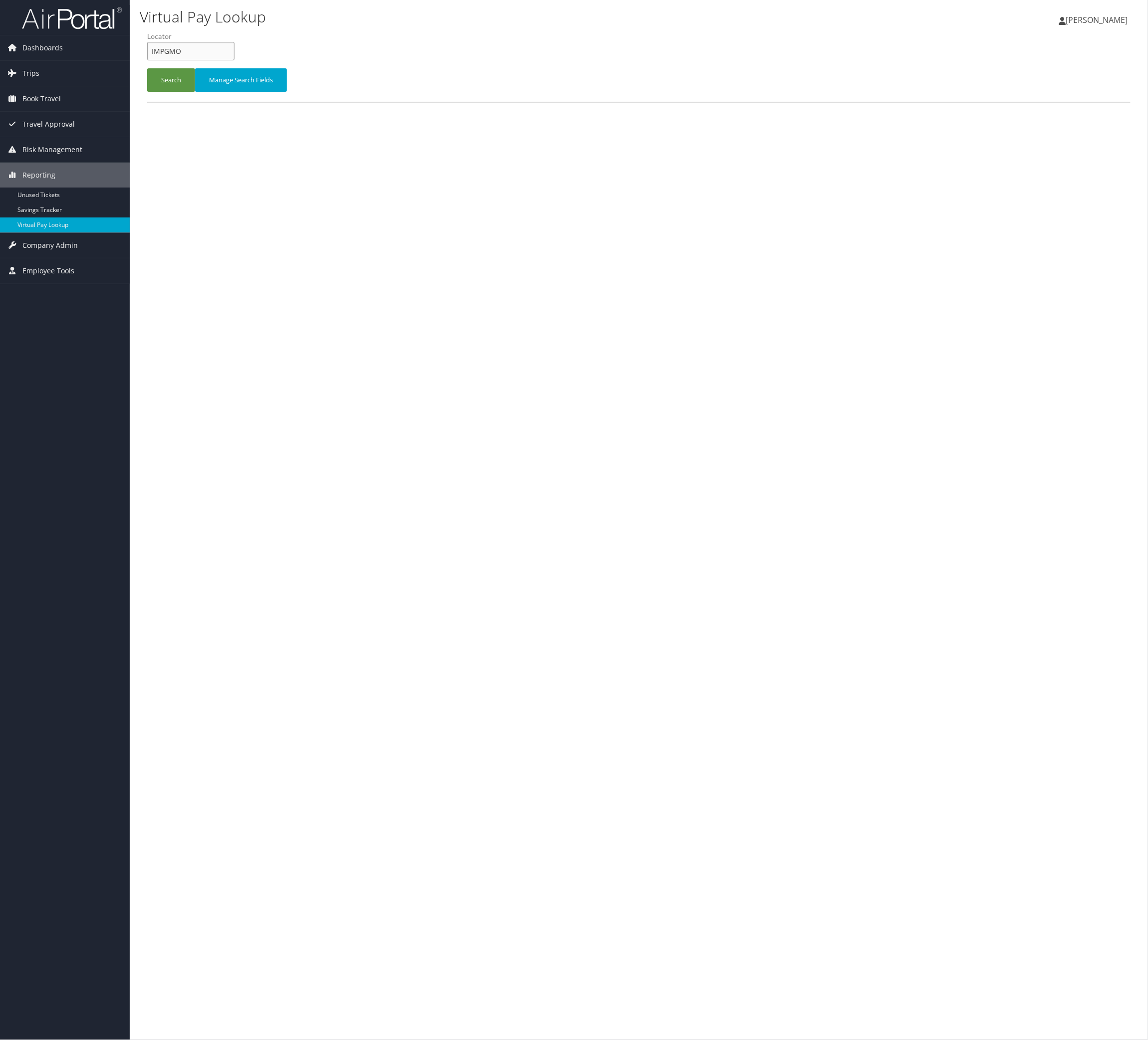
scroll to position [0, 0]
